Goal: Task Accomplishment & Management: Manage account settings

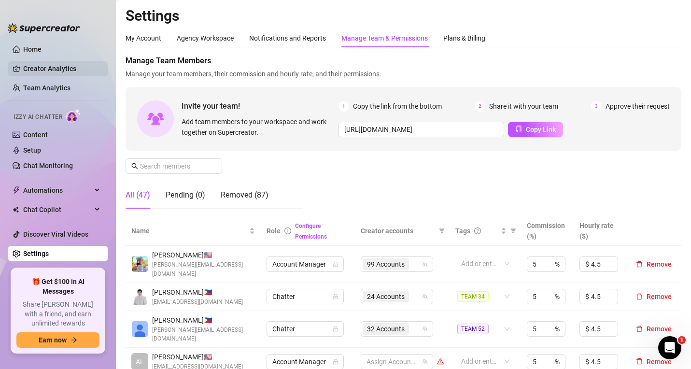
click at [64, 69] on link "Creator Analytics" at bounding box center [61, 68] width 77 height 15
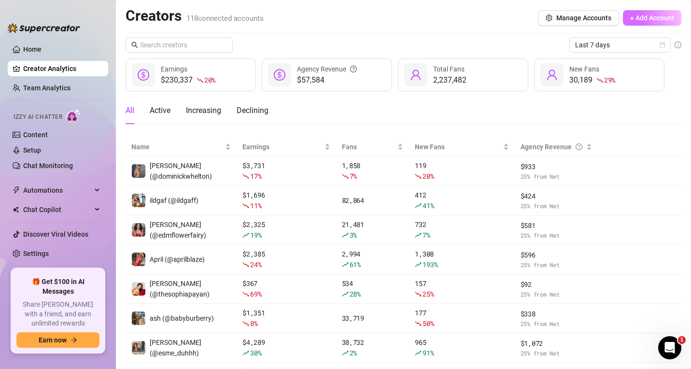
click at [631, 19] on span "+ Add Account" at bounding box center [653, 18] width 44 height 8
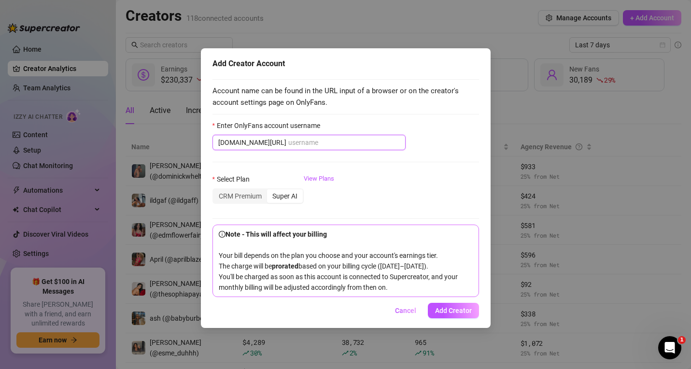
click at [288, 140] on input "Enter OnlyFans account username" at bounding box center [344, 142] width 112 height 11
paste input "leosvault"
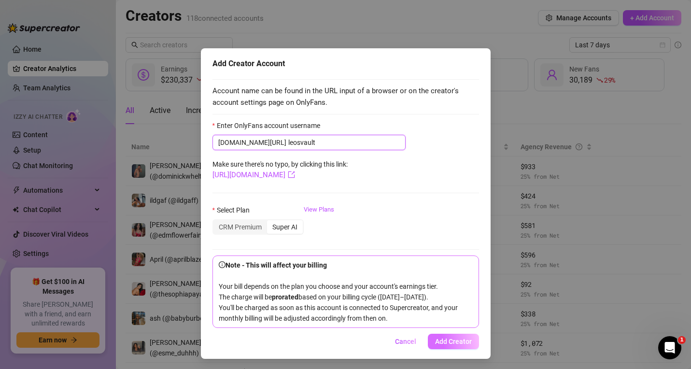
type input "leosvault"
click at [436, 345] on span "Add Creator" at bounding box center [453, 342] width 37 height 8
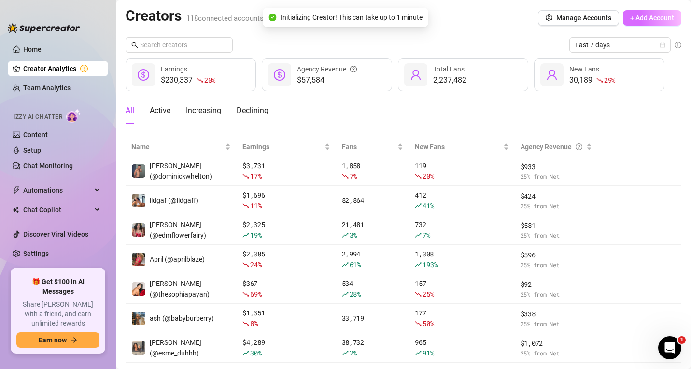
click at [631, 16] on span "+ Add Account" at bounding box center [653, 18] width 44 height 8
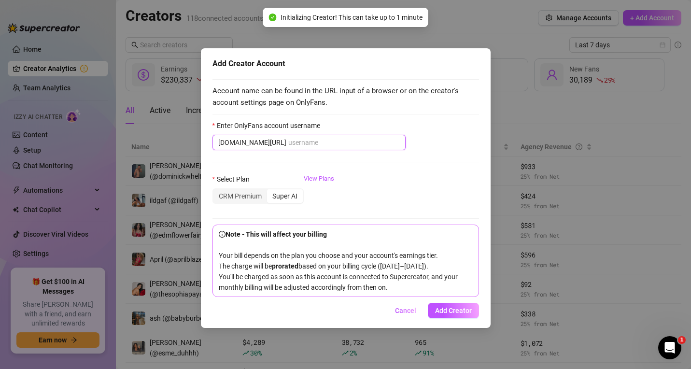
paste input "vioti"
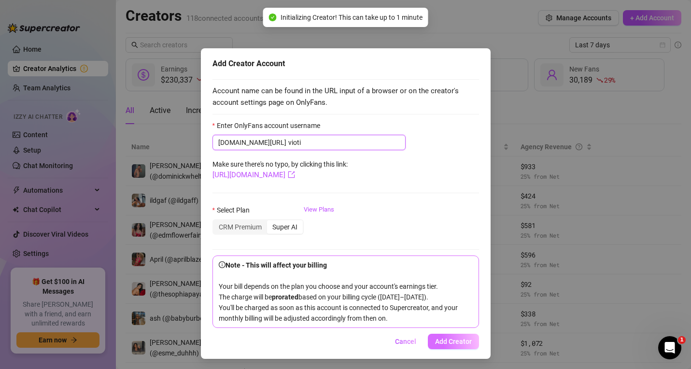
type input "vioti"
click at [444, 347] on button "Add Creator" at bounding box center [453, 341] width 51 height 15
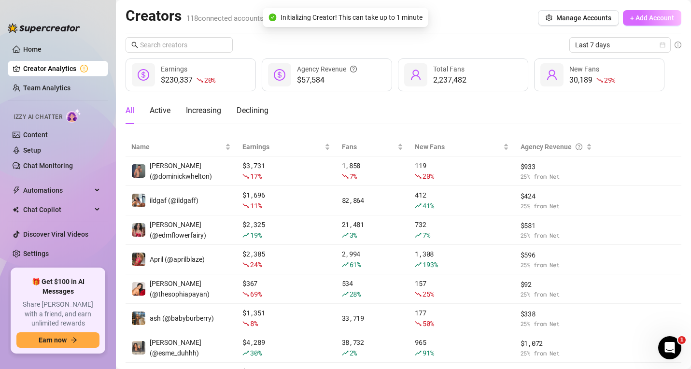
click at [631, 17] on span "+ Add Account" at bounding box center [653, 18] width 44 height 8
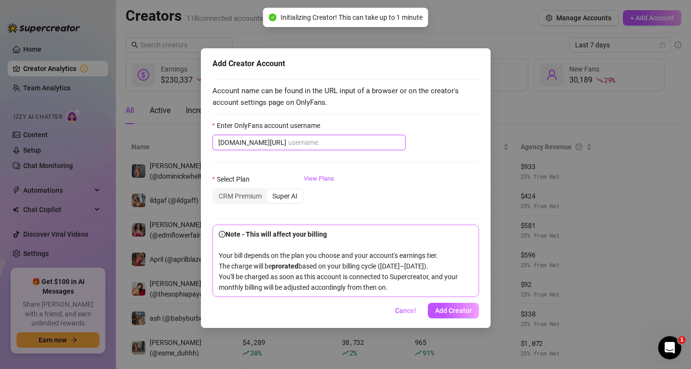
paste input "katywren"
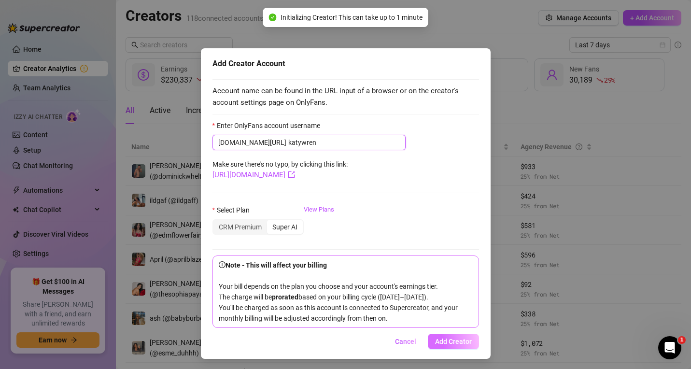
type input "katywren"
click at [449, 345] on span "Add Creator" at bounding box center [453, 342] width 37 height 8
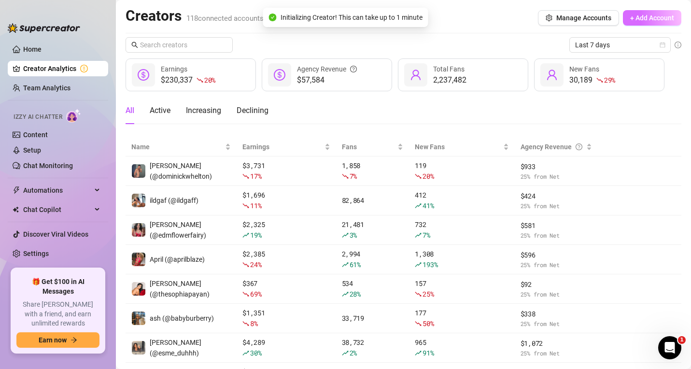
click at [644, 22] on span "+ Add Account" at bounding box center [653, 18] width 44 height 8
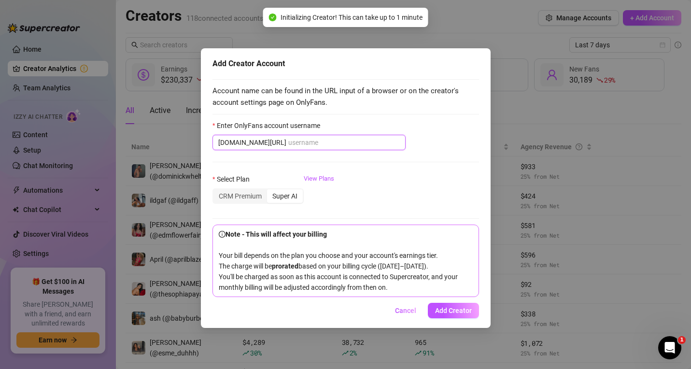
paste input "playtimewithvannarose"
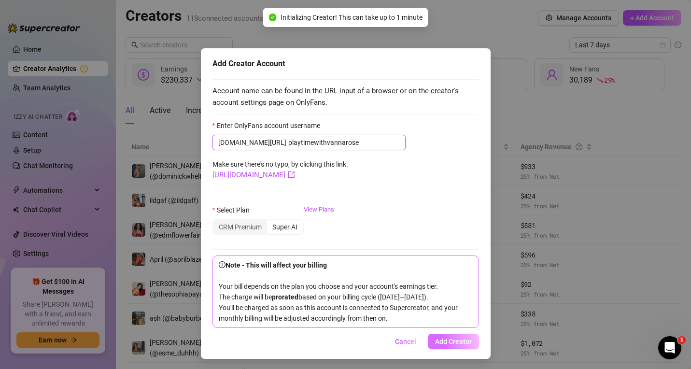
type input "playtimewithvannarose"
click at [446, 347] on button "Add Creator" at bounding box center [453, 341] width 51 height 15
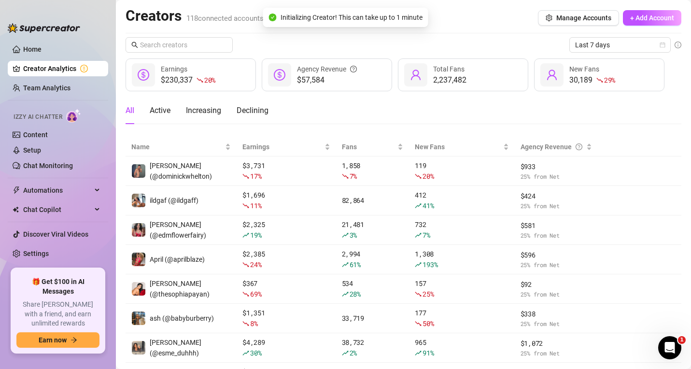
click at [646, 8] on div "Creators 118 connected accounts Manage Accounts + Add Account" at bounding box center [404, 18] width 556 height 22
click at [642, 14] on span "+ Add Account" at bounding box center [653, 18] width 44 height 8
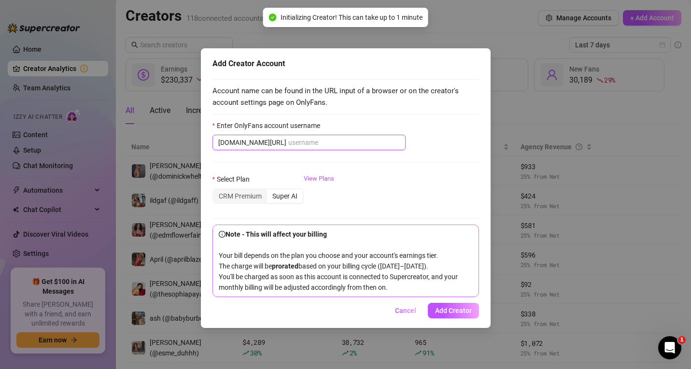
paste input "suigenerisxxx"
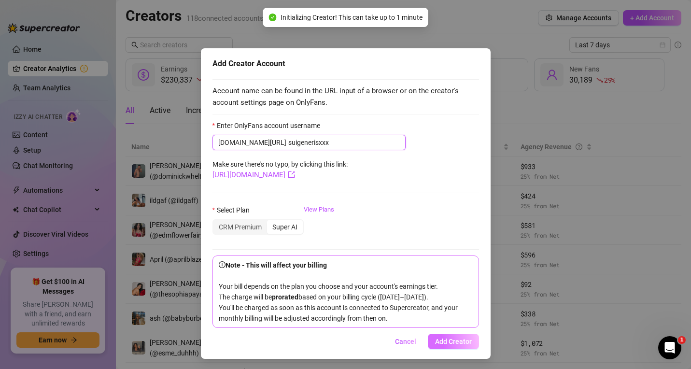
type input "suigenerisxxx"
click at [449, 345] on span "Add Creator" at bounding box center [453, 342] width 37 height 8
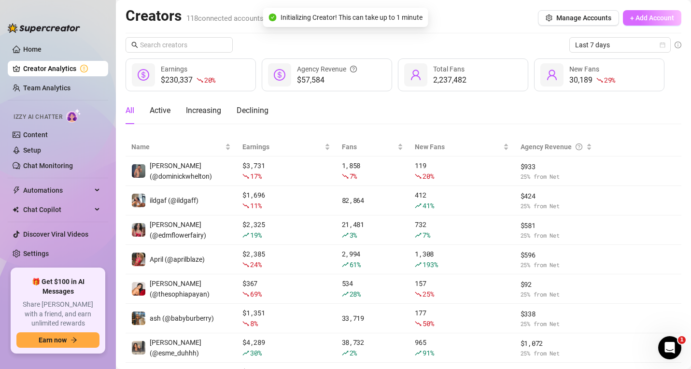
click at [649, 12] on button "+ Add Account" at bounding box center [652, 17] width 58 height 15
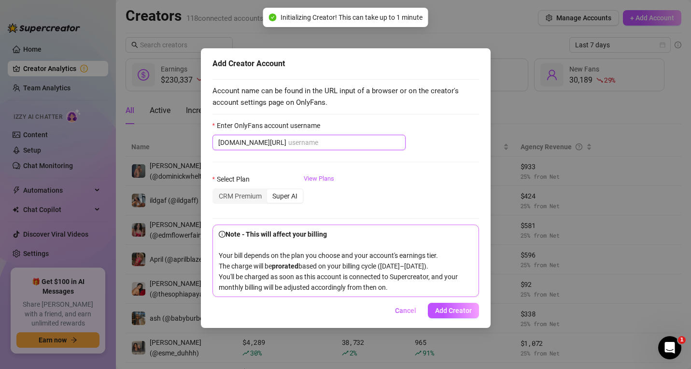
paste input "marinajosy"
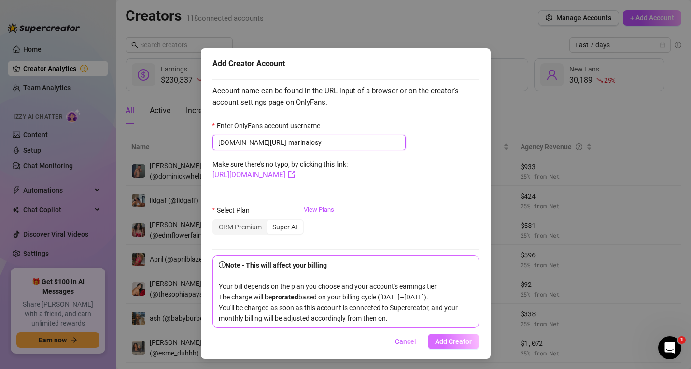
type input "marinajosy"
click at [439, 349] on button "Add Creator" at bounding box center [453, 341] width 51 height 15
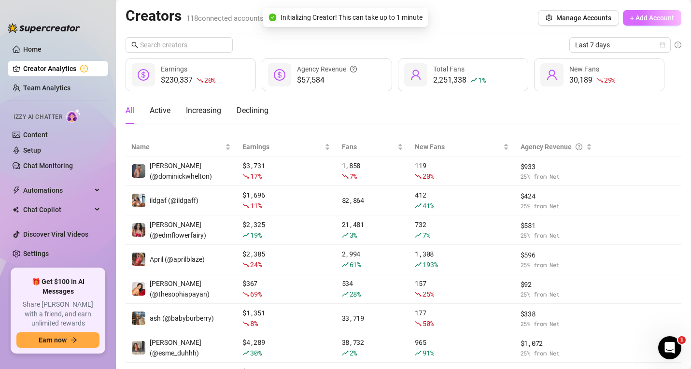
click at [623, 14] on button "+ Add Account" at bounding box center [652, 17] width 58 height 15
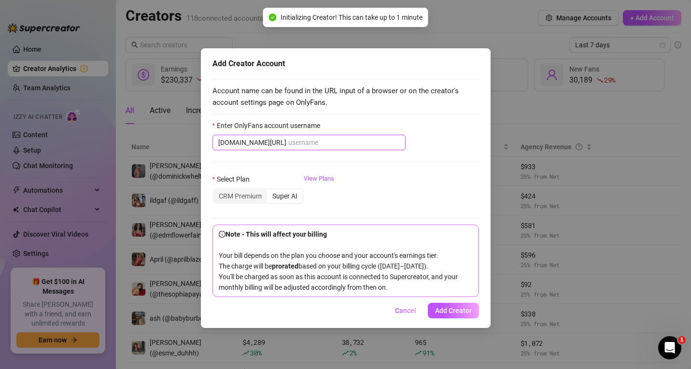
paste input "cassidypaynevip"
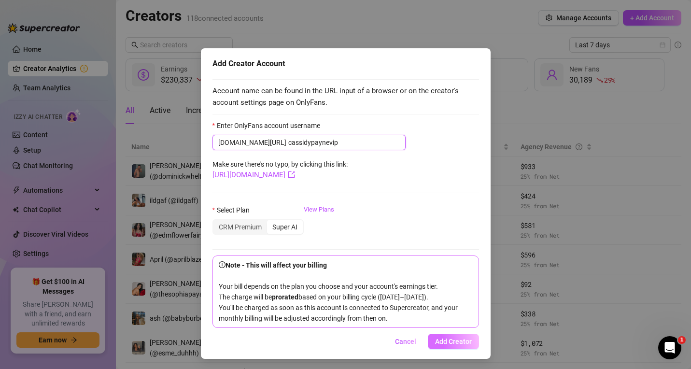
type input "cassidypaynevip"
click at [446, 349] on button "Add Creator" at bounding box center [453, 341] width 51 height 15
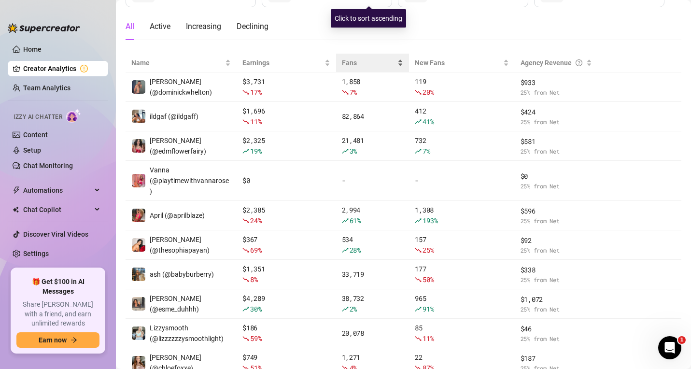
scroll to position [149, 0]
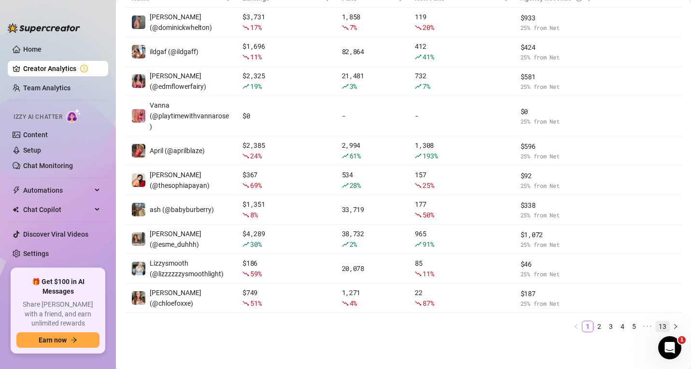
click at [657, 328] on link "13" at bounding box center [663, 326] width 14 height 11
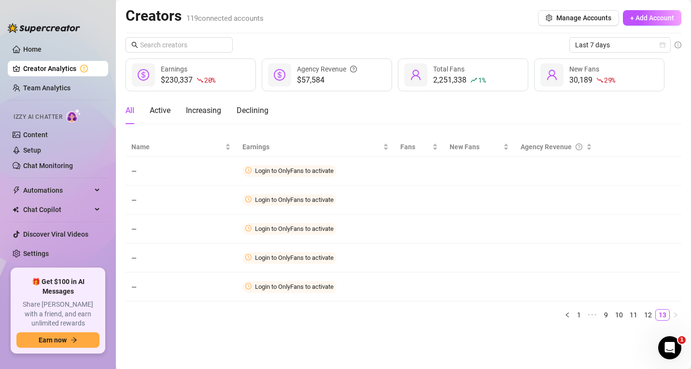
scroll to position [0, 0]
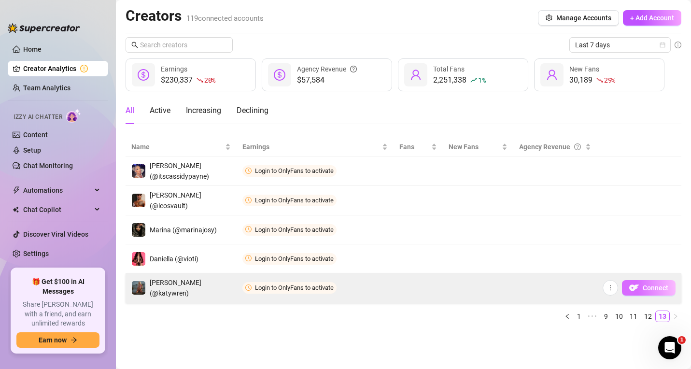
click at [642, 287] on button "Connect" at bounding box center [649, 287] width 54 height 15
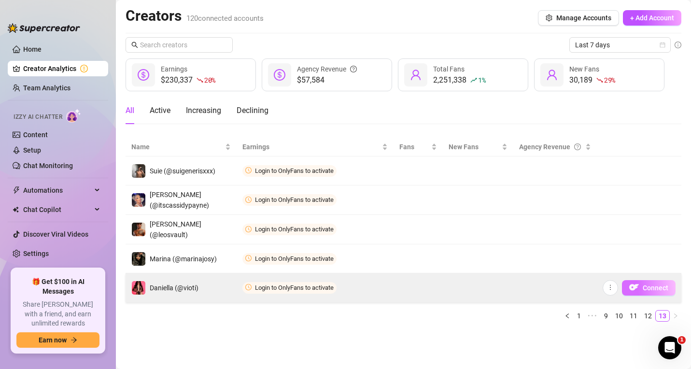
click at [640, 284] on button "Connect" at bounding box center [649, 287] width 54 height 15
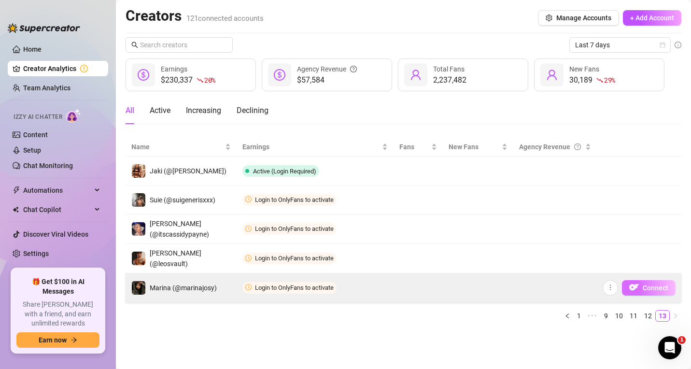
click at [646, 288] on span "Connect" at bounding box center [656, 288] width 26 height 8
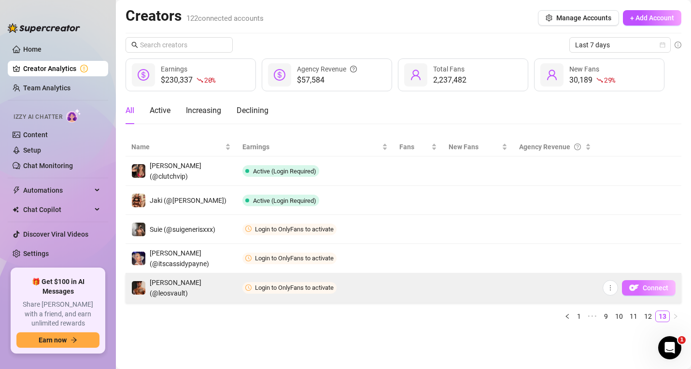
click at [663, 291] on span "Connect" at bounding box center [656, 288] width 26 height 8
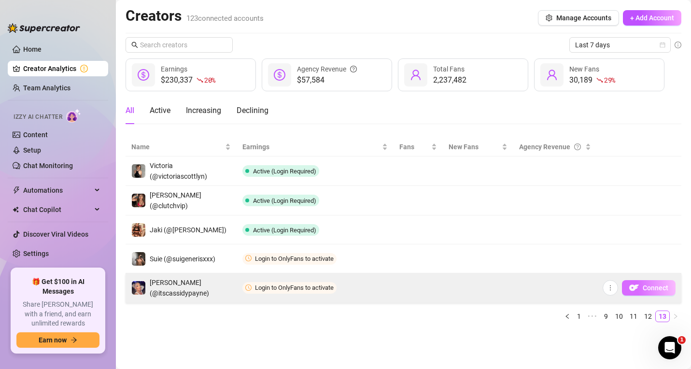
click at [646, 285] on span "Connect" at bounding box center [656, 288] width 26 height 8
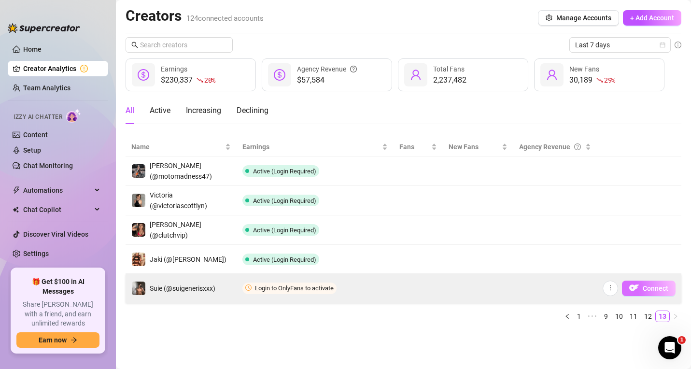
click at [636, 287] on img "button" at bounding box center [635, 288] width 10 height 10
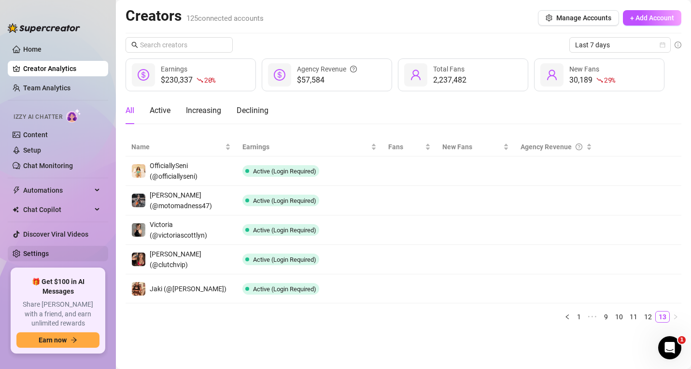
click at [35, 257] on link "Settings" at bounding box center [36, 254] width 26 height 8
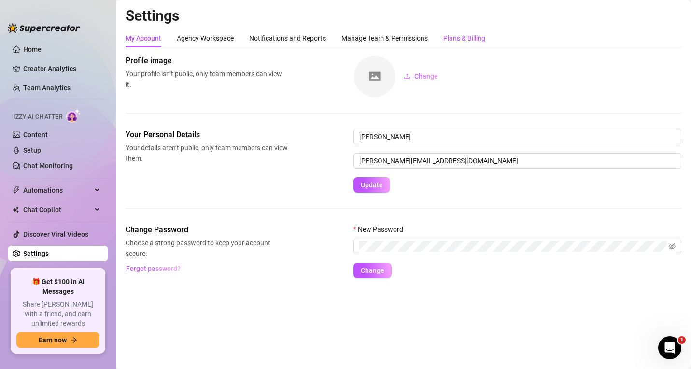
click at [452, 40] on div "Plans & Billing" at bounding box center [465, 38] width 42 height 11
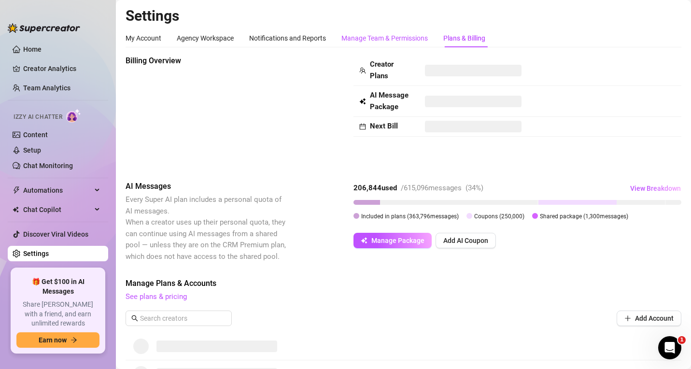
click at [410, 37] on div "Manage Team & Permissions" at bounding box center [385, 38] width 86 height 11
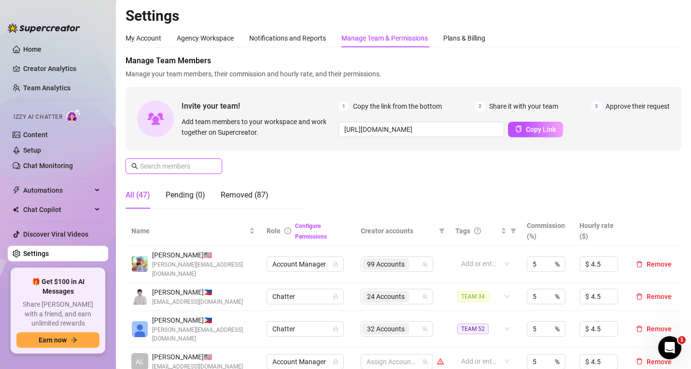
click at [190, 166] on input "text" at bounding box center [174, 166] width 69 height 11
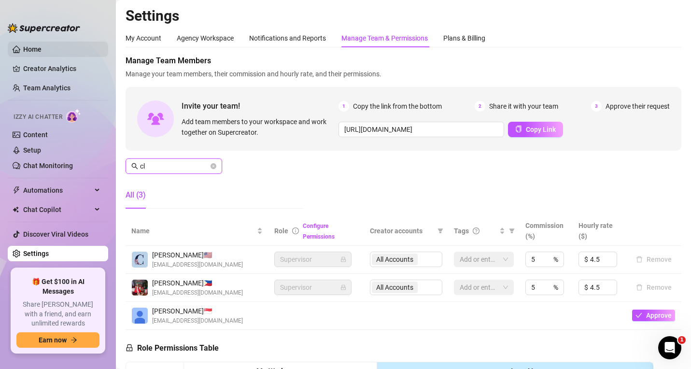
type input "cl"
click at [34, 53] on link "Home" at bounding box center [32, 49] width 18 height 8
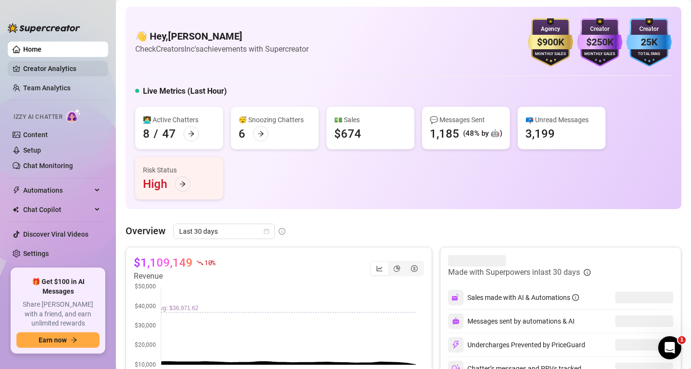
click at [52, 75] on link "Creator Analytics" at bounding box center [61, 68] width 77 height 15
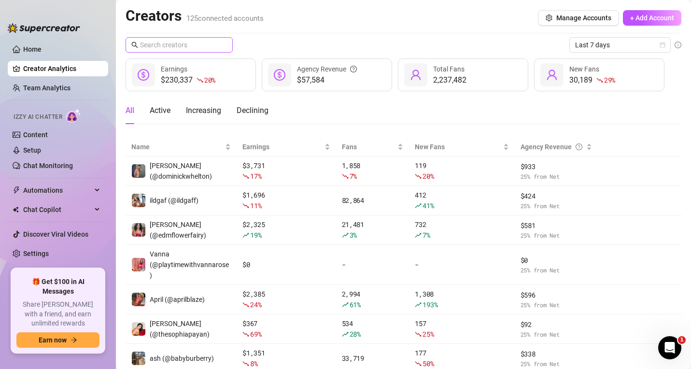
click at [174, 52] on span at bounding box center [179, 44] width 107 height 15
paste input "cassidypaynevip"
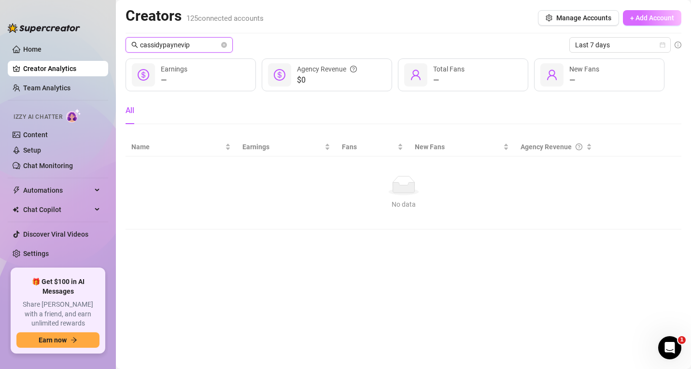
type input "cassidypaynevip"
click at [665, 15] on span "+ Add Account" at bounding box center [653, 18] width 44 height 8
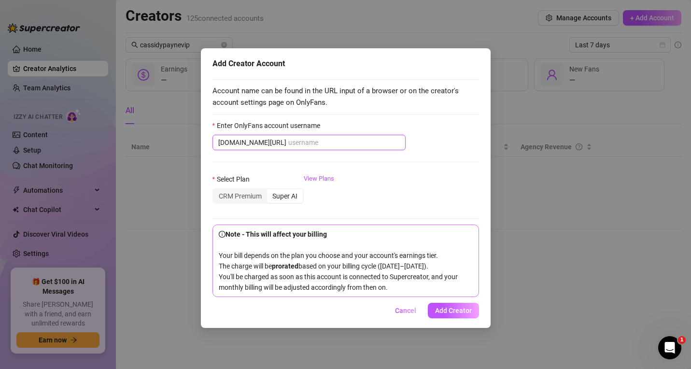
paste input "cassidypaynevip"
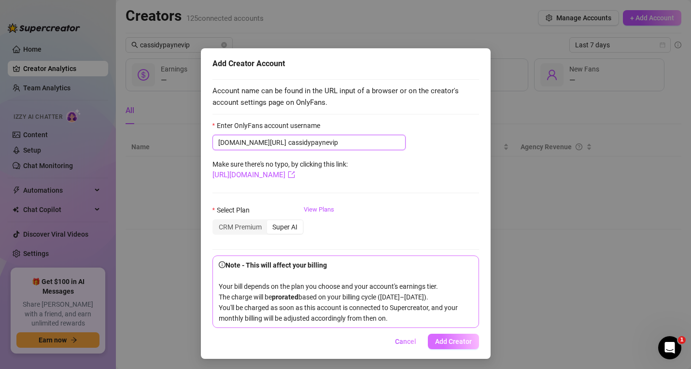
type input "cassidypaynevip"
click at [444, 345] on span "Add Creator" at bounding box center [453, 342] width 37 height 8
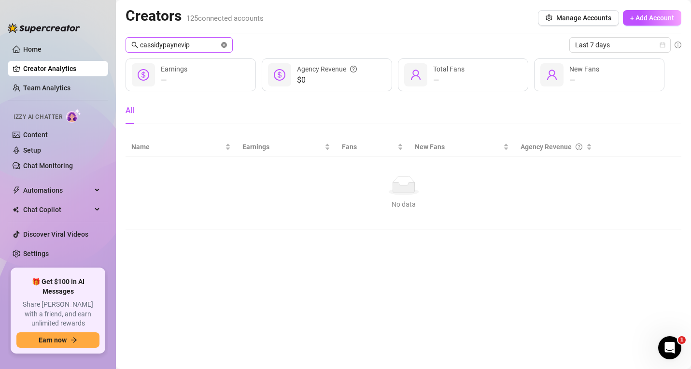
click at [227, 43] on icon "close-circle" at bounding box center [224, 45] width 6 height 6
drag, startPoint x: 178, startPoint y: 45, endPoint x: 124, endPoint y: 30, distance: 56.2
click at [124, 30] on main "Creators 125 connected accounts Manage Accounts + Add Account cass Last 7 days …" at bounding box center [403, 184] width 575 height 369
paste input "marinajosy"
drag, startPoint x: 172, startPoint y: 47, endPoint x: 114, endPoint y: 35, distance: 59.7
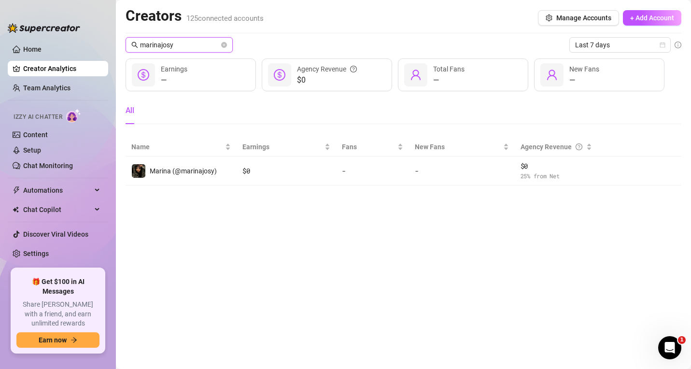
click at [114, 35] on div "Home Creator Analytics Team Analytics Izzy AI Chatter Content Setup Chat Monito…" at bounding box center [345, 184] width 691 height 369
paste input "suigenerisxxx"
drag, startPoint x: 192, startPoint y: 43, endPoint x: 69, endPoint y: 29, distance: 124.5
click at [67, 29] on div "Home Creator Analytics Team Analytics Izzy AI Chatter Content Setup Chat Monito…" at bounding box center [345, 184] width 691 height 369
paste input "playtimewithvannarose"
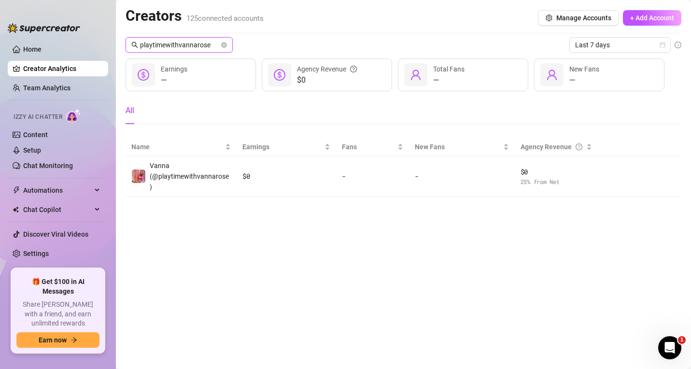
type input "playtimewithvannarose"
click at [223, 42] on span at bounding box center [224, 45] width 6 height 11
click at [225, 44] on icon "close-circle" at bounding box center [224, 45] width 6 height 6
paste input "katywren"
click at [193, 43] on input "katywren" at bounding box center [179, 45] width 79 height 11
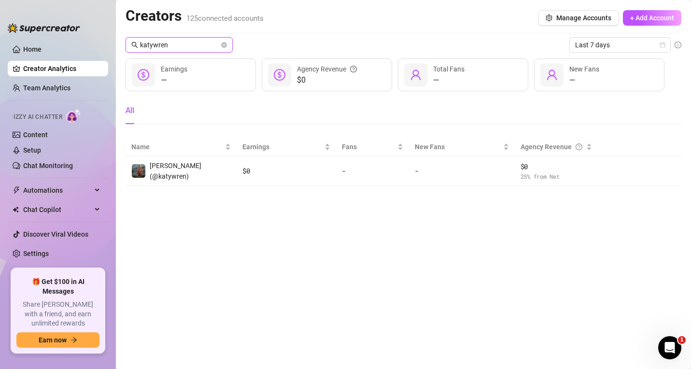
click at [193, 43] on input "katywren" at bounding box center [179, 45] width 79 height 11
paste input "@vioti"
drag, startPoint x: 187, startPoint y: 45, endPoint x: 66, endPoint y: 30, distance: 122.2
click at [66, 30] on div "Home Creator Analytics Team Analytics Izzy AI Chatter Content Setup Chat Monito…" at bounding box center [345, 184] width 691 height 369
drag, startPoint x: 163, startPoint y: 39, endPoint x: 139, endPoint y: 40, distance: 24.7
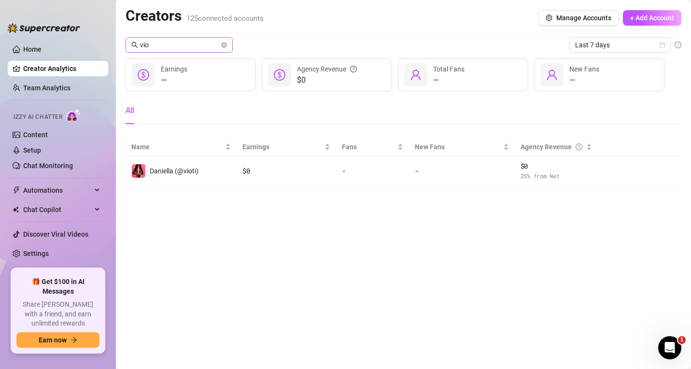
click at [139, 40] on span "vio" at bounding box center [179, 44] width 107 height 15
click at [154, 45] on input "vio" at bounding box center [179, 45] width 79 height 11
paste input "leosvault"
click at [162, 40] on input "leosvault" at bounding box center [179, 45] width 79 height 11
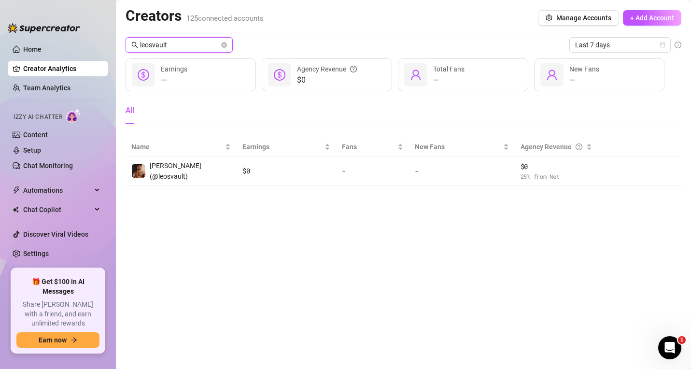
click at [162, 40] on input "leosvault" at bounding box center [179, 45] width 79 height 11
paste input "starniye"
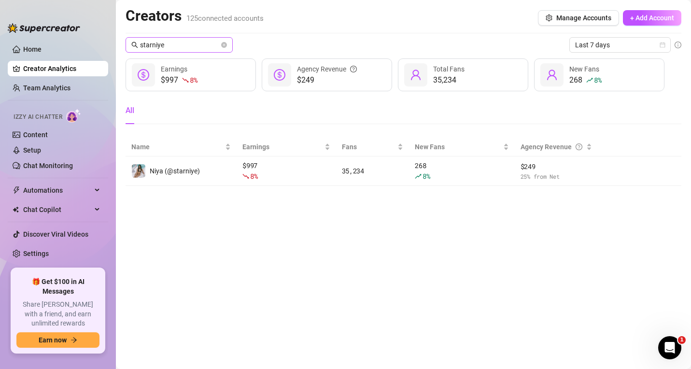
click at [163, 38] on span "starniye" at bounding box center [179, 44] width 107 height 15
click at [163, 43] on input "starniye" at bounding box center [179, 45] width 79 height 11
paste input "tylaasmr"
type input "tylaasmr"
